Goal: Task Accomplishment & Management: Use online tool/utility

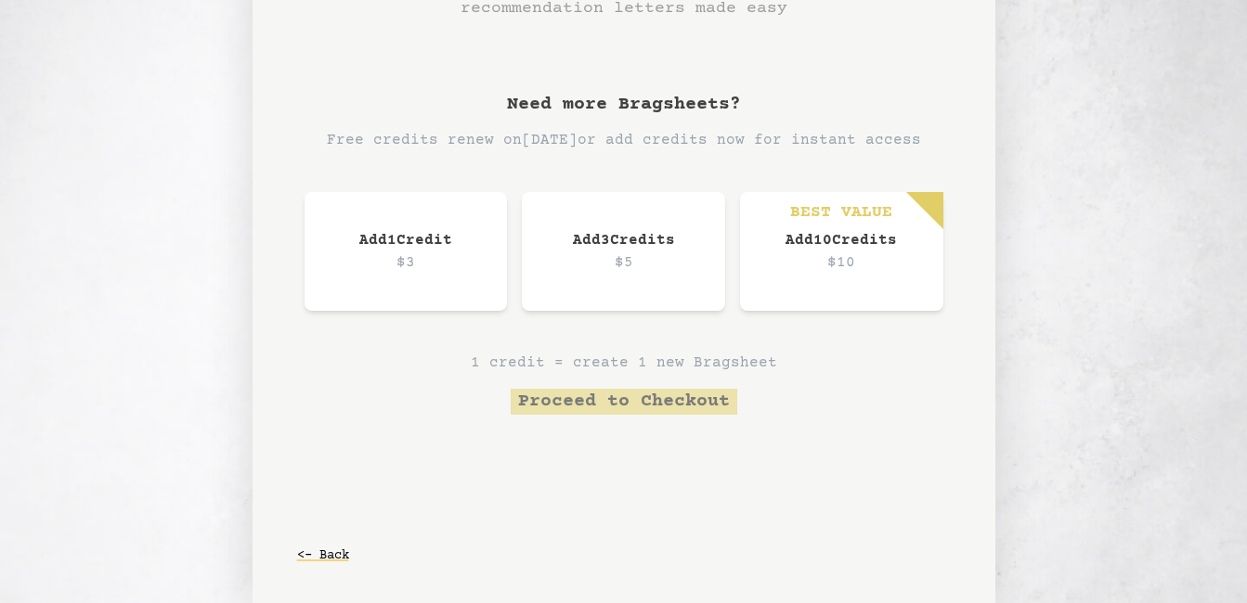
scroll to position [93, 0]
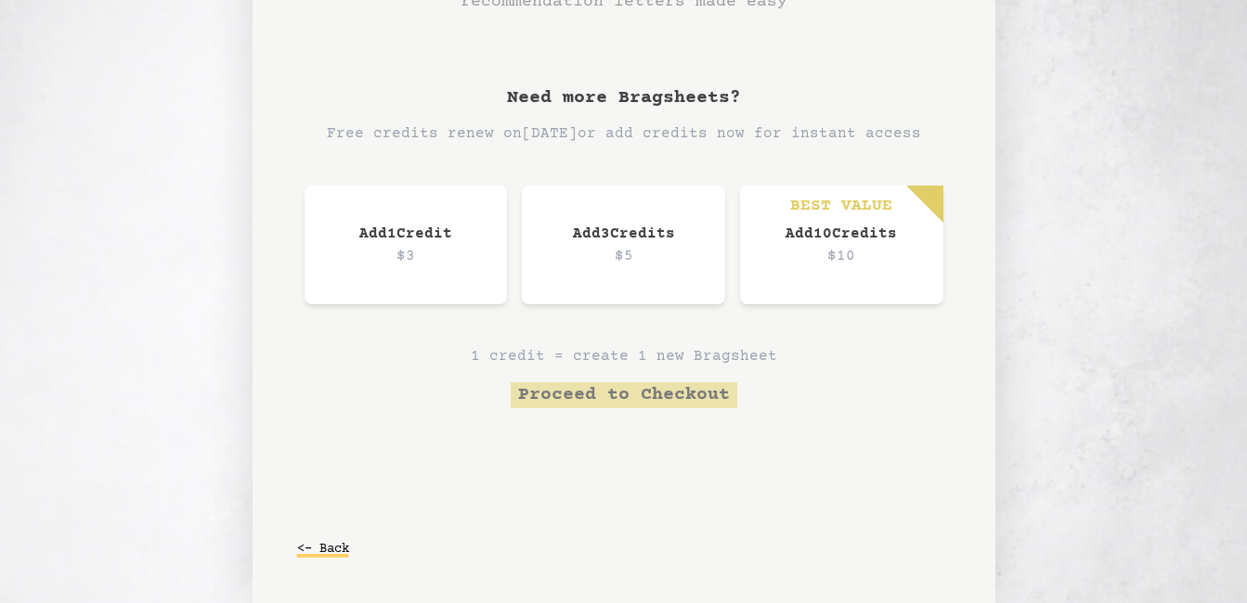
click at [330, 546] on button "<- Back" at bounding box center [323, 549] width 52 height 33
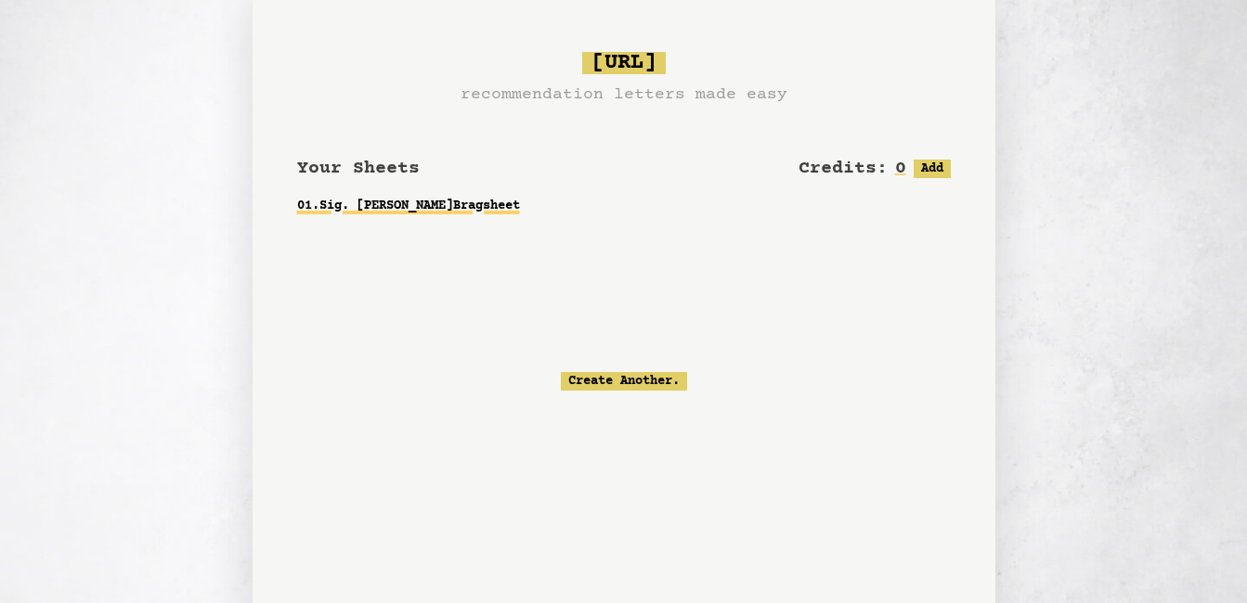
click at [499, 201] on link "01 . Sig. [PERSON_NAME] Bragsheet" at bounding box center [623, 205] width 653 height 33
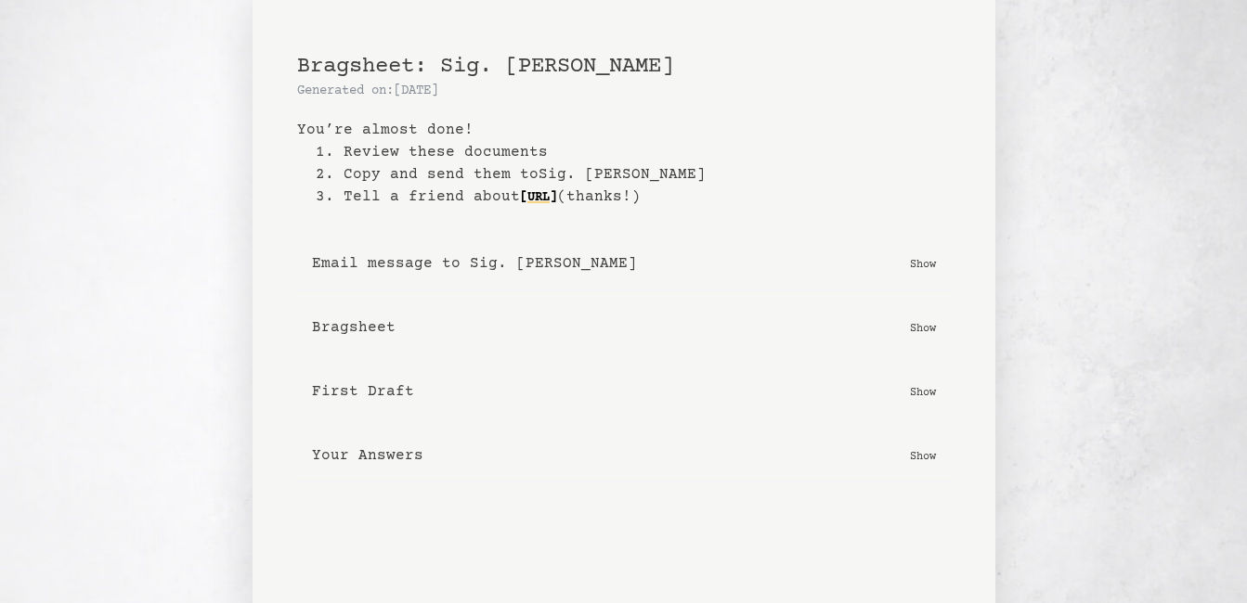
click at [915, 386] on p "Show" at bounding box center [923, 391] width 26 height 19
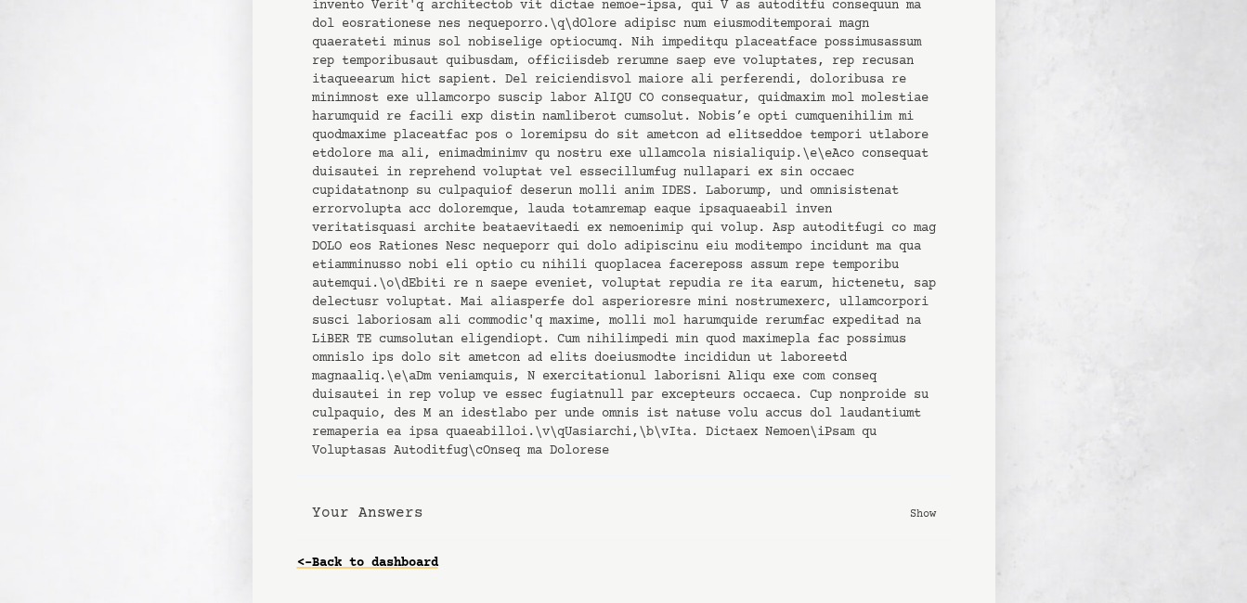
scroll to position [571, 0]
